Goal: Task Accomplishment & Management: Use online tool/utility

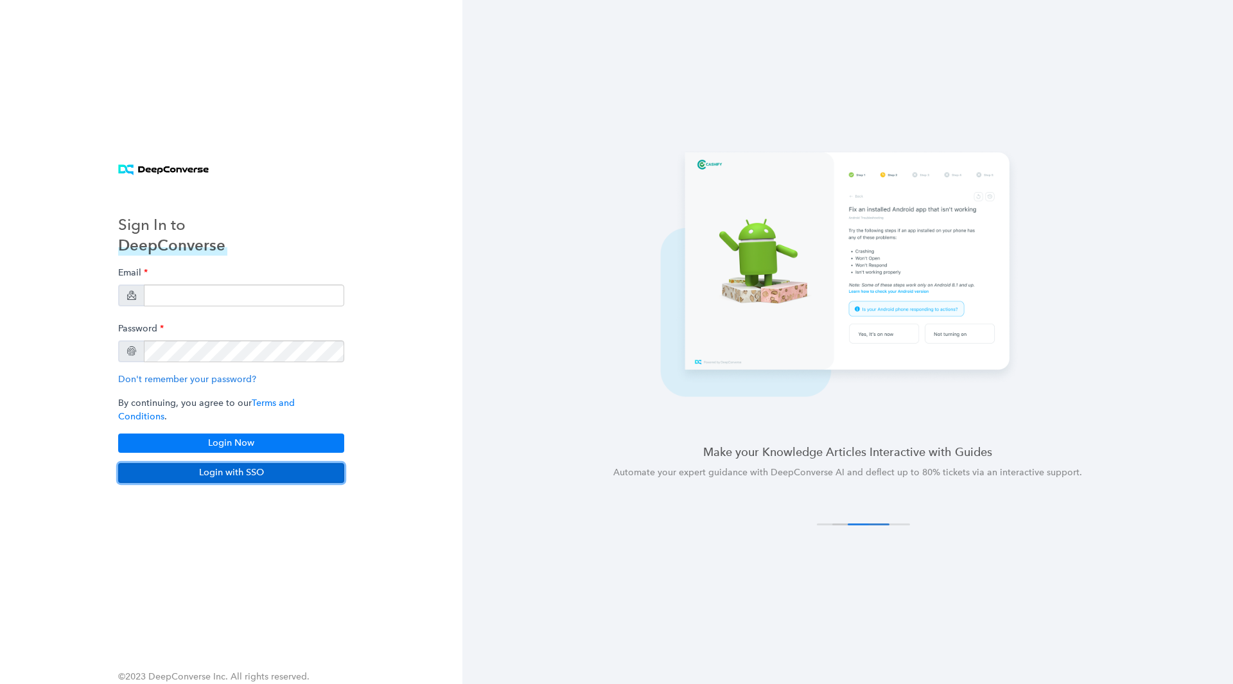
click at [210, 469] on button "Login with SSO" at bounding box center [231, 472] width 226 height 19
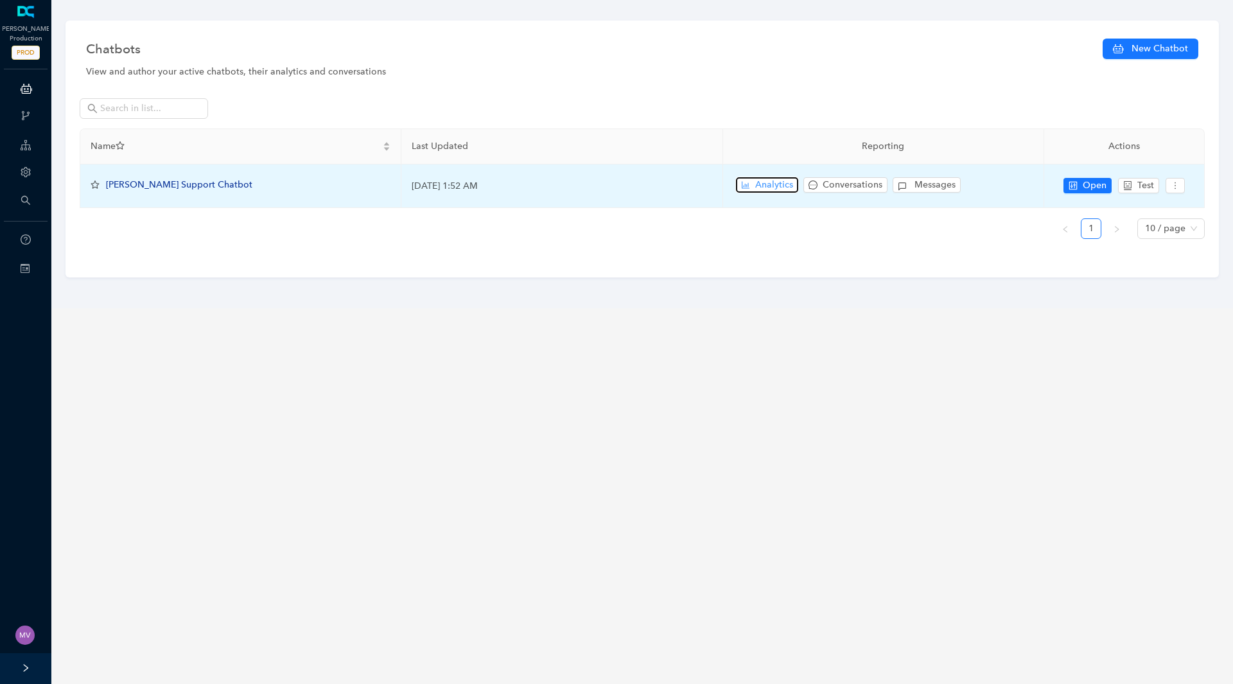
click at [778, 187] on span "Analytics" at bounding box center [774, 185] width 38 height 14
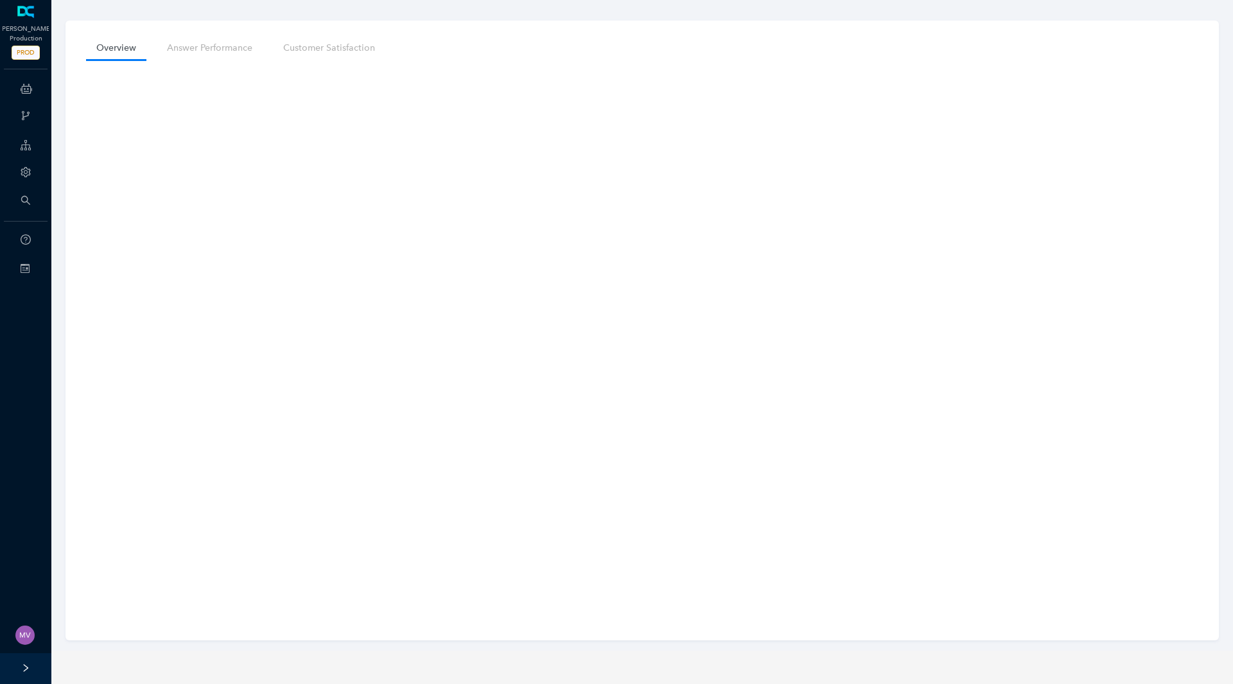
click at [64, 278] on div "Overview Answer Performance Customer Satisfaction" at bounding box center [642, 325] width 1194 height 650
